Goal: Find specific page/section: Find specific page/section

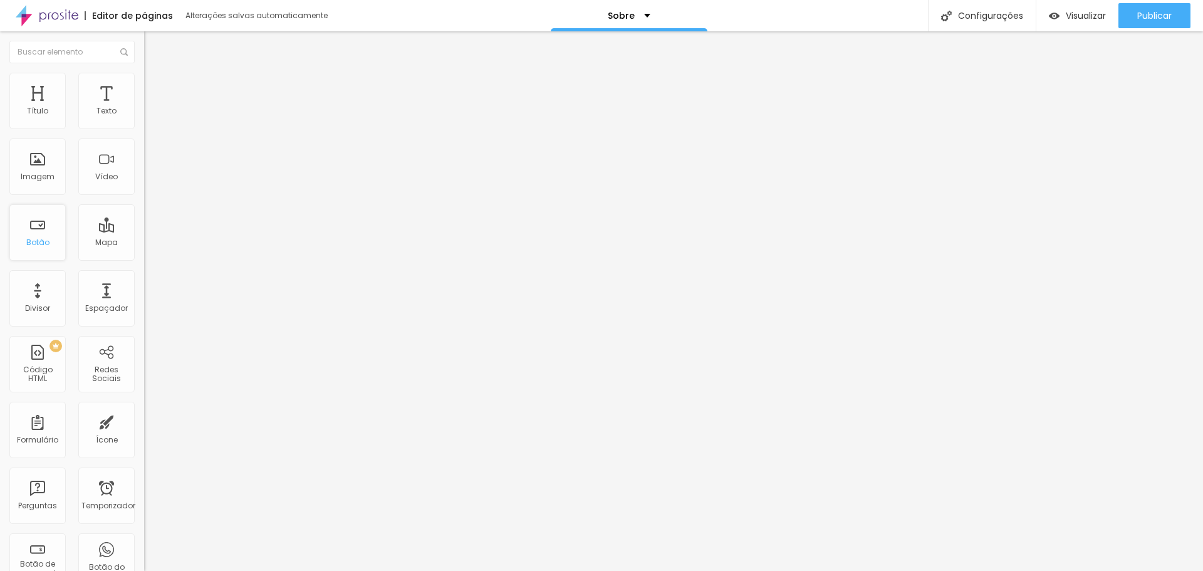
click at [34, 243] on font "Botão" at bounding box center [37, 242] width 23 height 11
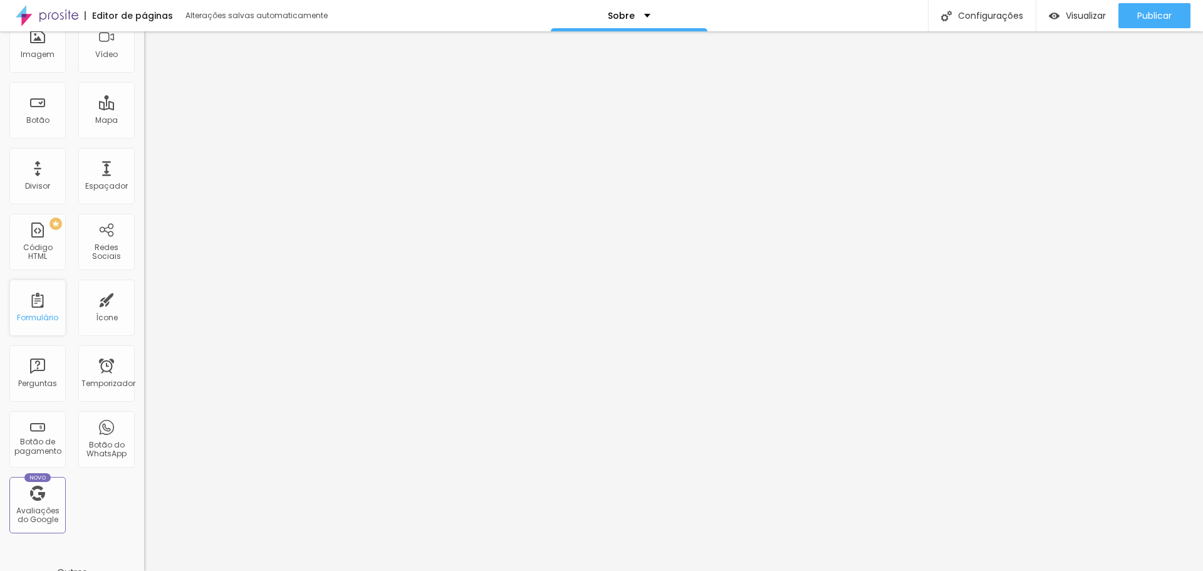
scroll to position [125, 0]
click at [90, 381] on font "Temporizador" at bounding box center [108, 380] width 54 height 11
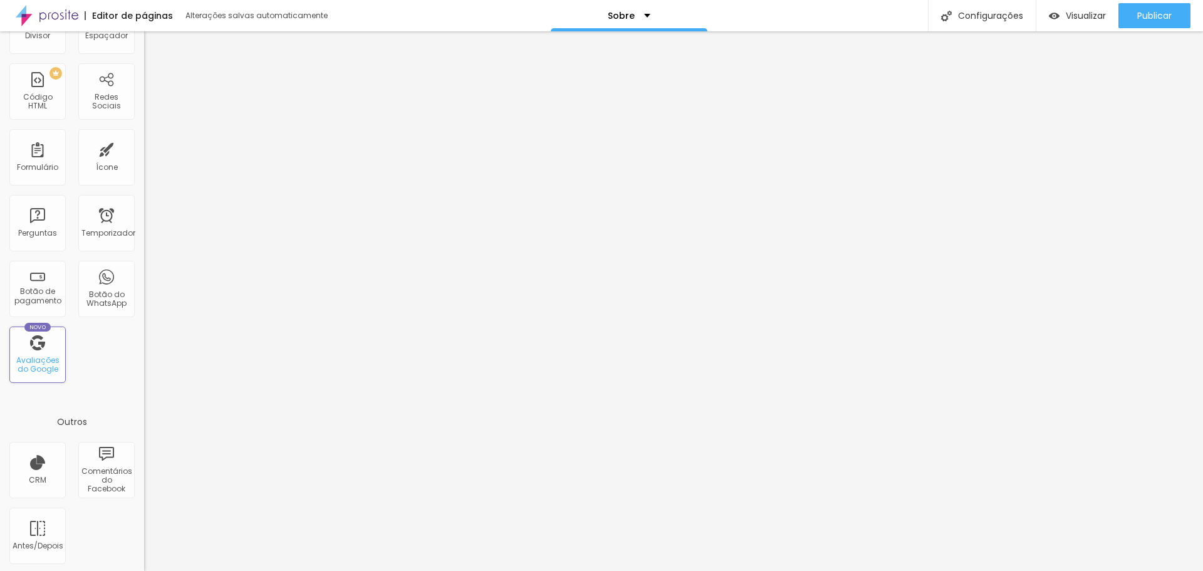
scroll to position [275, 0]
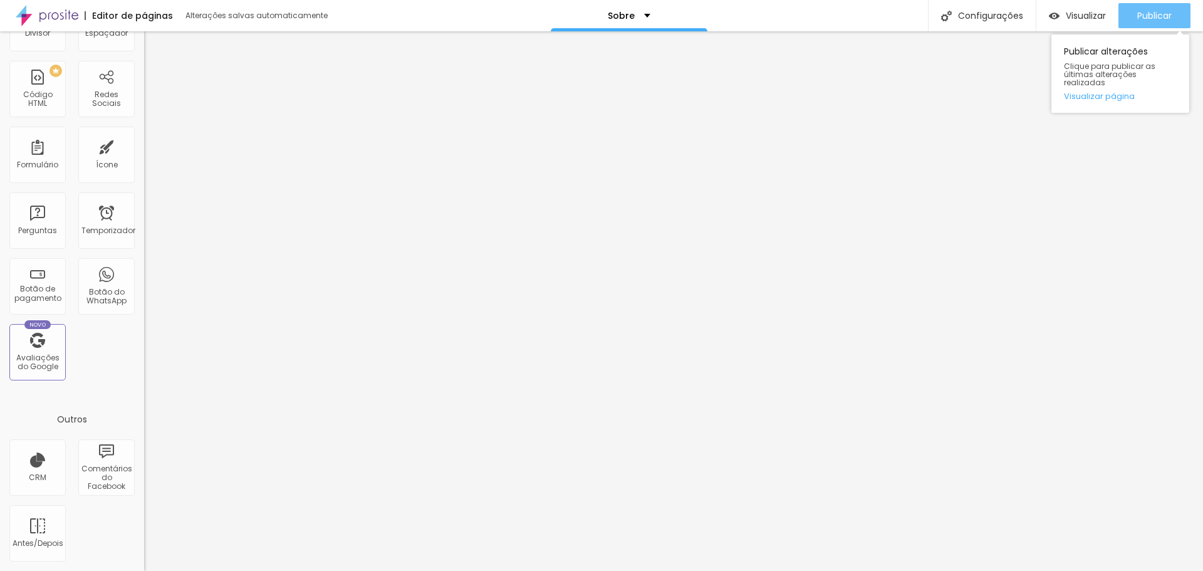
click at [1145, 16] on font "Publicar" at bounding box center [1155, 15] width 34 height 13
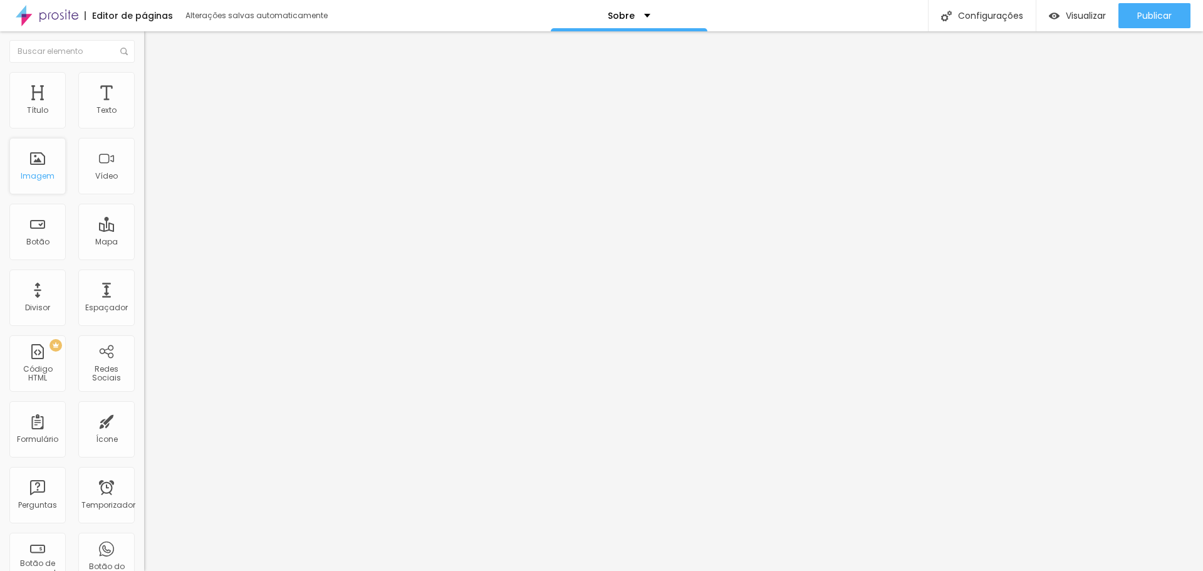
scroll to position [0, 0]
click at [646, 14] on div "Sobre" at bounding box center [629, 15] width 43 height 9
click at [582, 55] on link "Contato" at bounding box center [562, 47] width 41 height 13
click at [163, 132] on font "Conectar" at bounding box center [185, 124] width 45 height 13
